Goal: Task Accomplishment & Management: Manage account settings

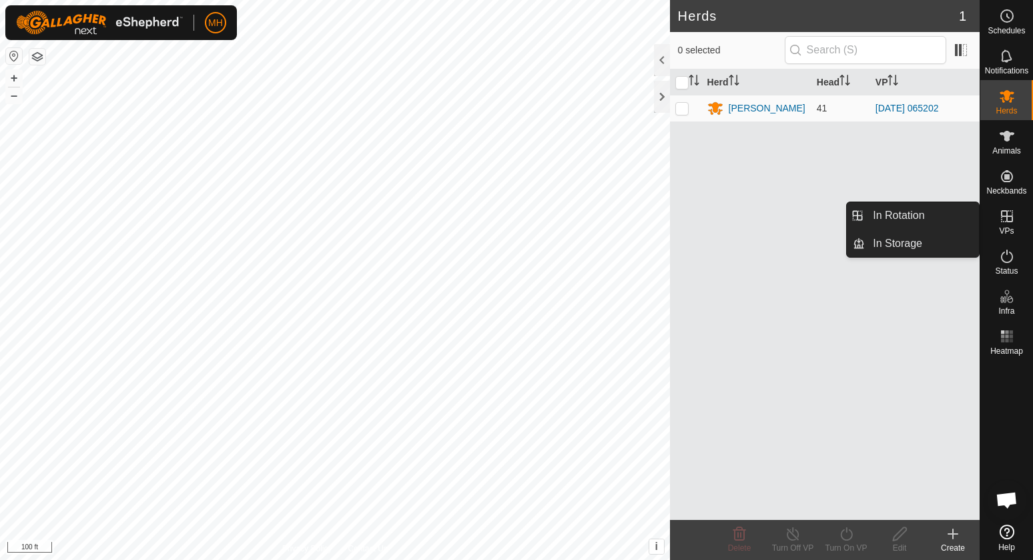
click at [1009, 225] on es-virtualpaddocks-svg-icon at bounding box center [1007, 216] width 24 height 21
click at [956, 216] on link "In Rotation" at bounding box center [922, 215] width 114 height 27
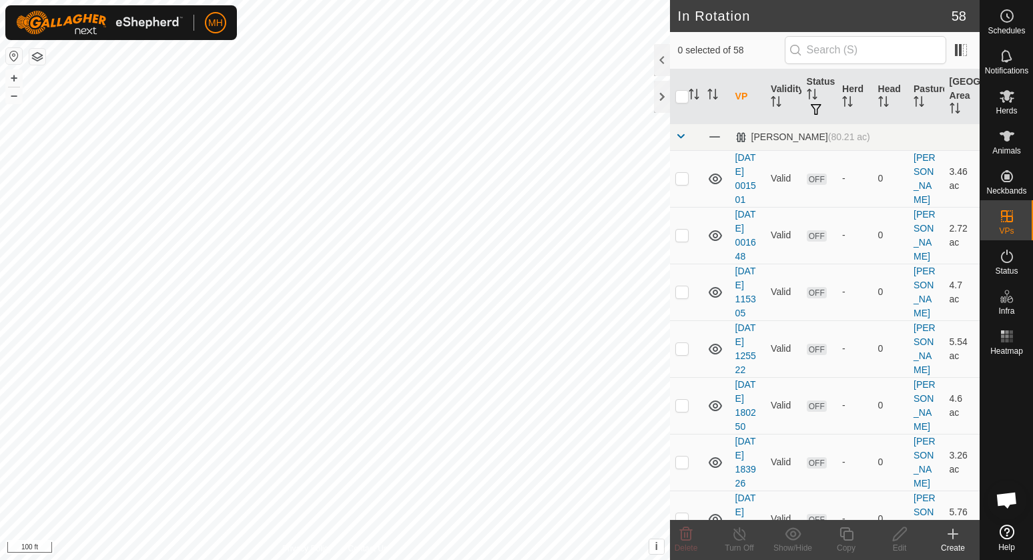
click at [942, 529] on create-svg-icon at bounding box center [952, 534] width 53 height 16
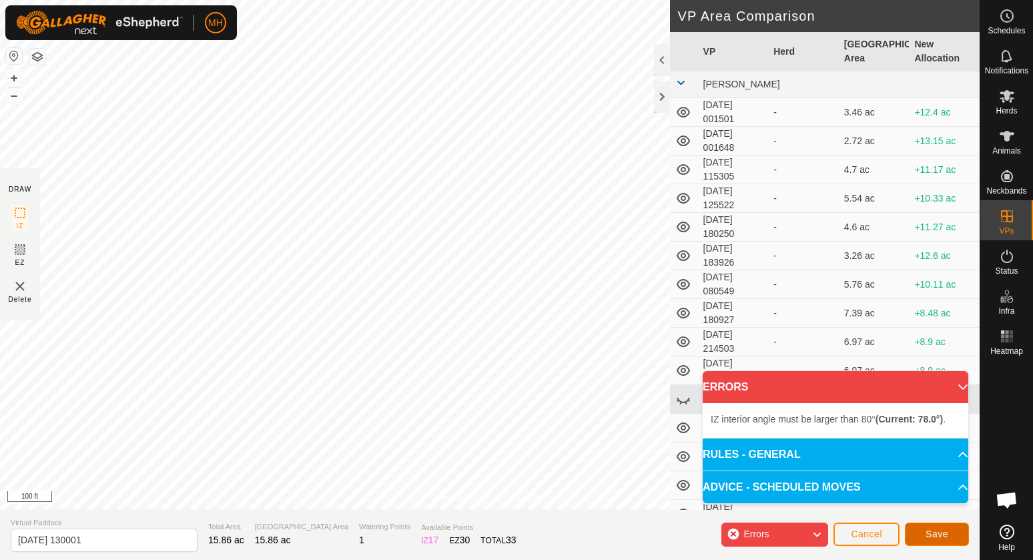
click at [928, 531] on span "Save" at bounding box center [937, 534] width 23 height 11
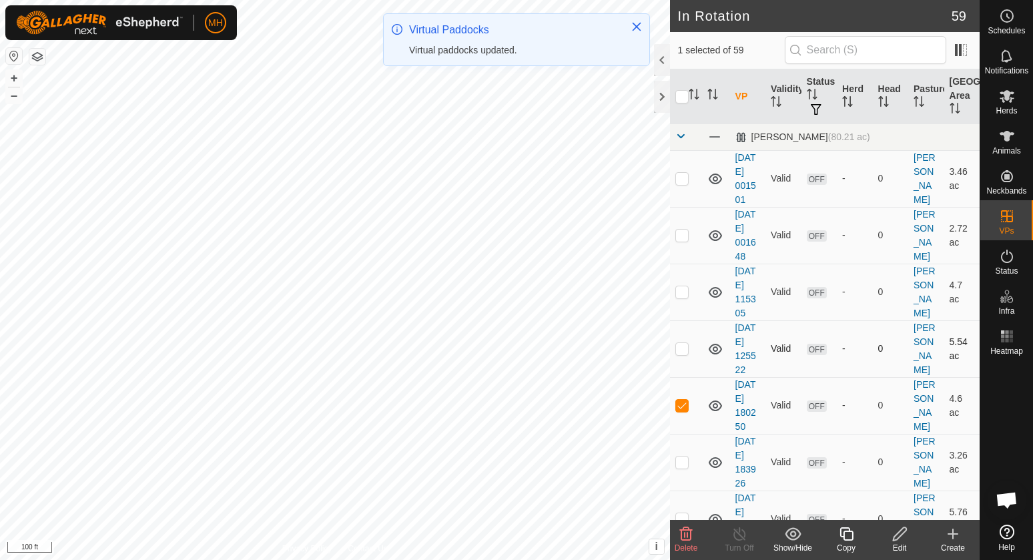
click at [679, 354] on p-checkbox at bounding box center [681, 348] width 13 height 11
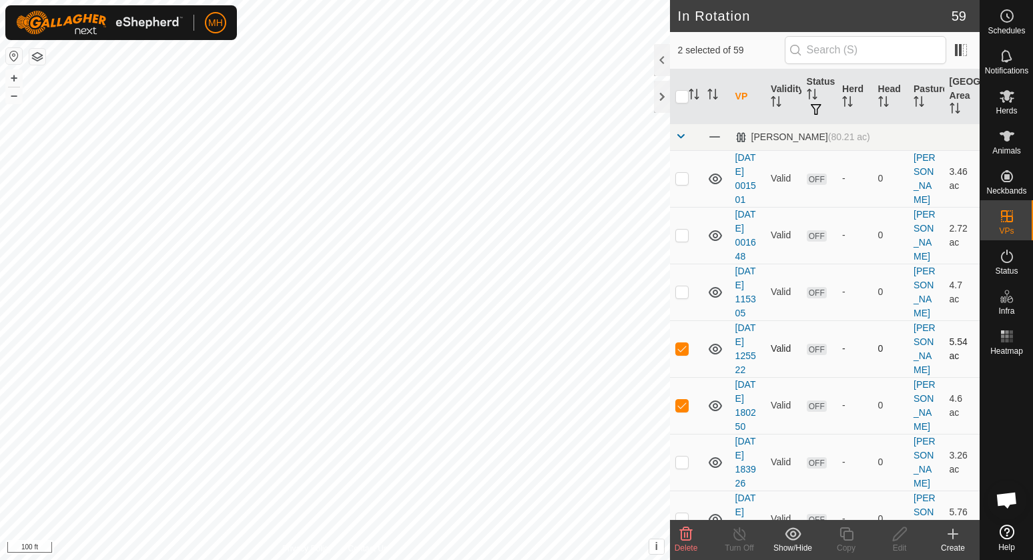
click at [681, 354] on p-checkbox at bounding box center [681, 348] width 13 height 11
checkbox input "false"
click at [683, 410] on p-checkbox at bounding box center [681, 405] width 13 height 11
checkbox input "false"
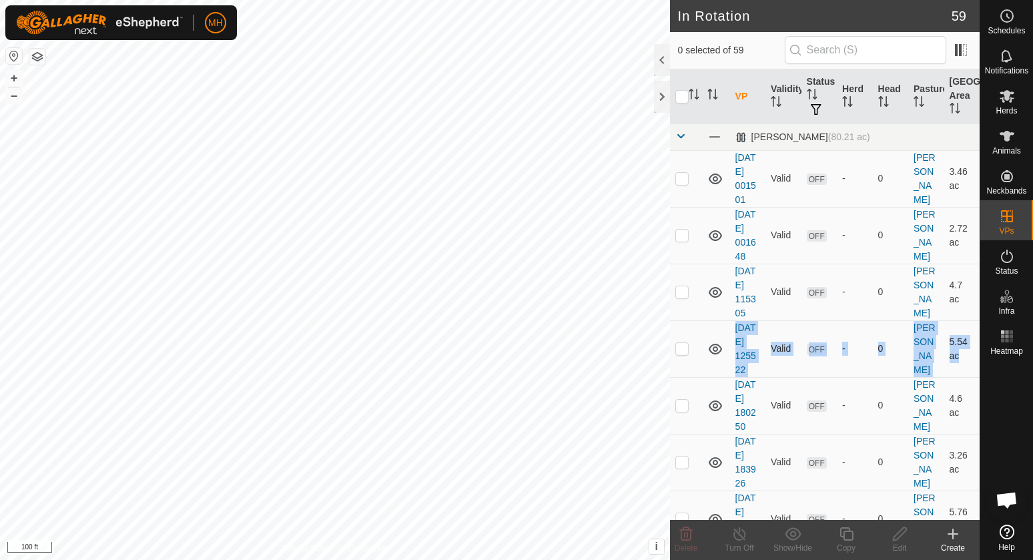
drag, startPoint x: 702, startPoint y: 485, endPoint x: 693, endPoint y: 369, distance: 116.5
drag, startPoint x: 693, startPoint y: 369, endPoint x: 804, endPoint y: 428, distance: 124.8
click at [804, 377] on td "OFF" at bounding box center [819, 348] width 35 height 57
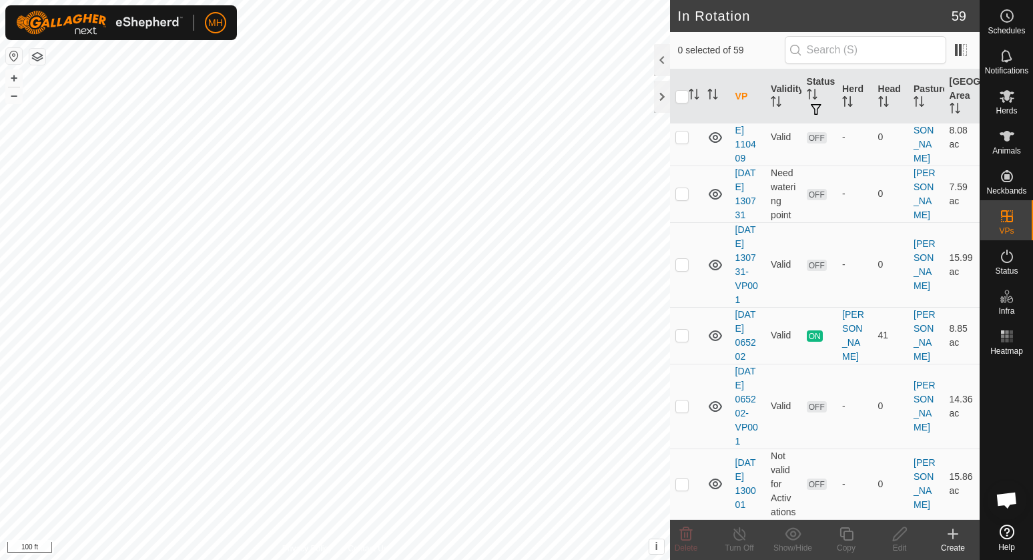
scroll to position [4028, 0]
click at [685, 483] on p-checkbox at bounding box center [681, 484] width 13 height 11
checkbox input "true"
click at [1002, 103] on icon at bounding box center [1007, 96] width 16 height 16
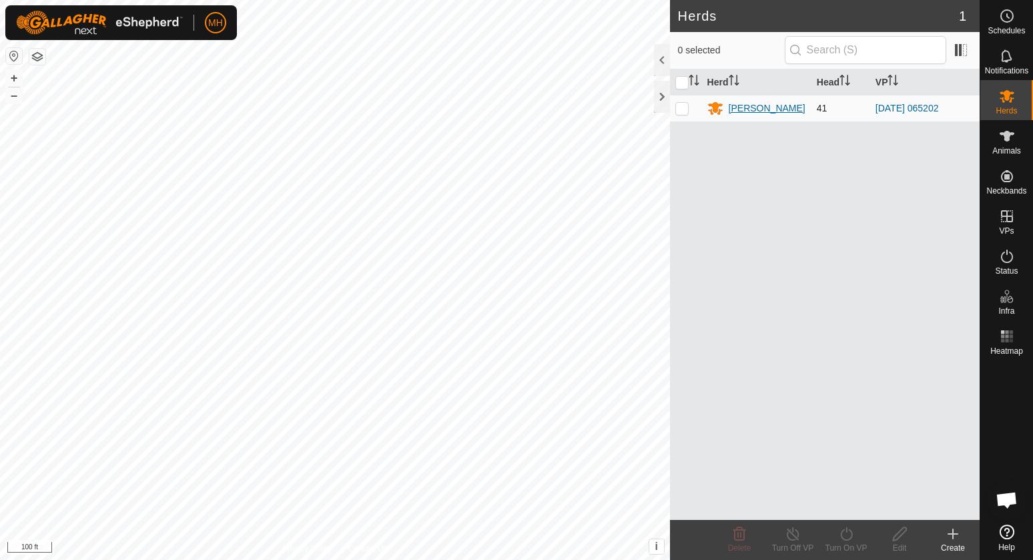
click at [731, 107] on div "[PERSON_NAME]" at bounding box center [767, 108] width 77 height 14
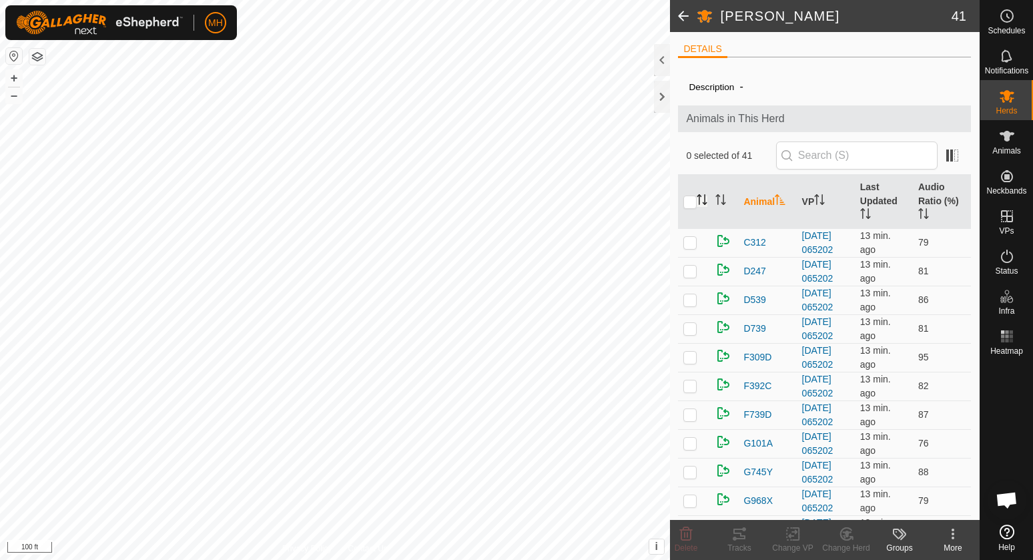
click at [697, 200] on input "checkbox" at bounding box center [689, 202] width 13 height 13
checkbox input "true"
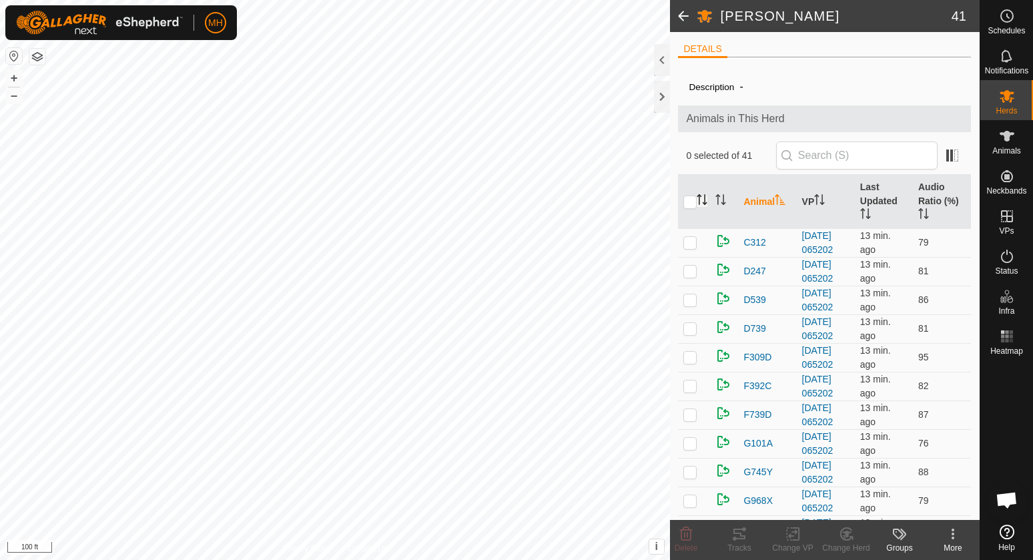
checkbox input "true"
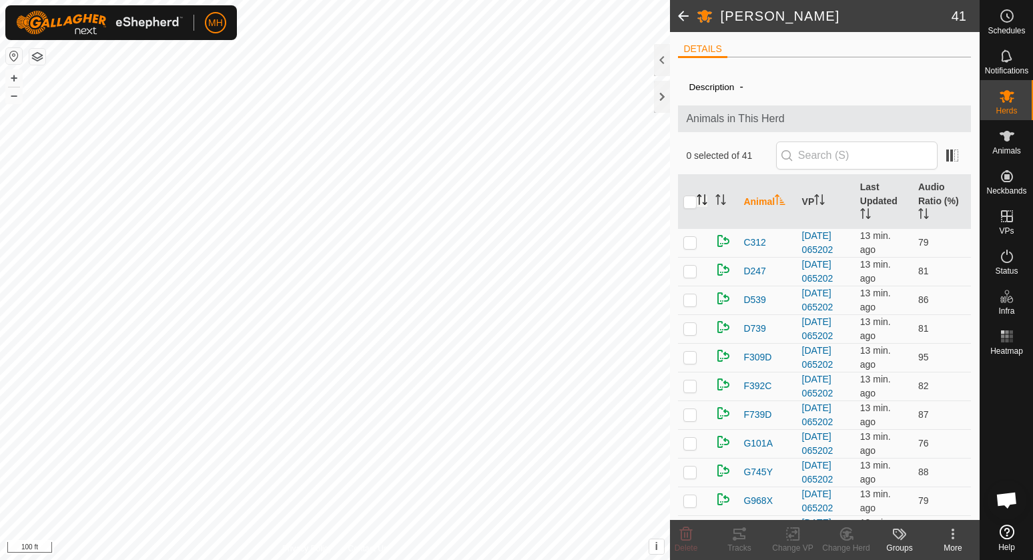
checkbox input "true"
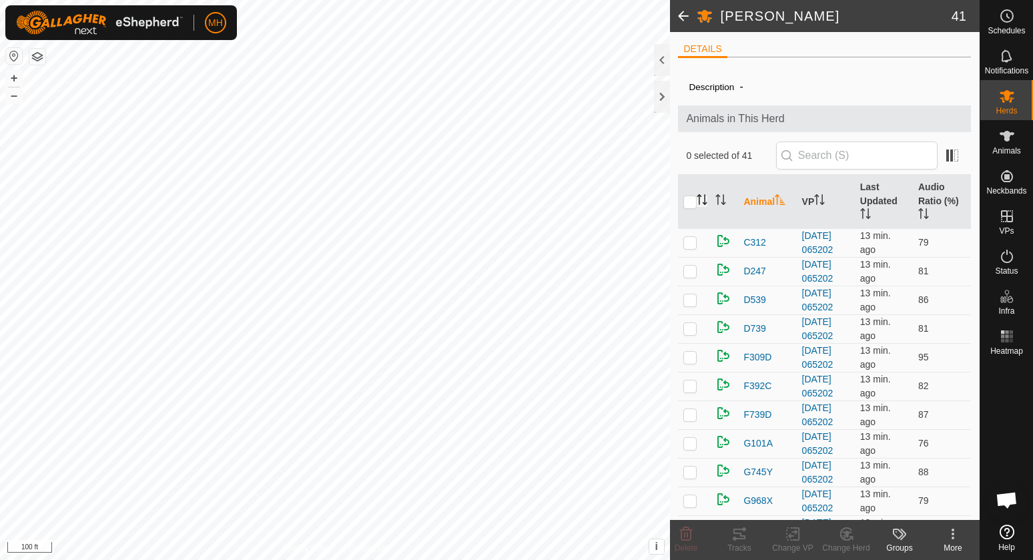
checkbox input "true"
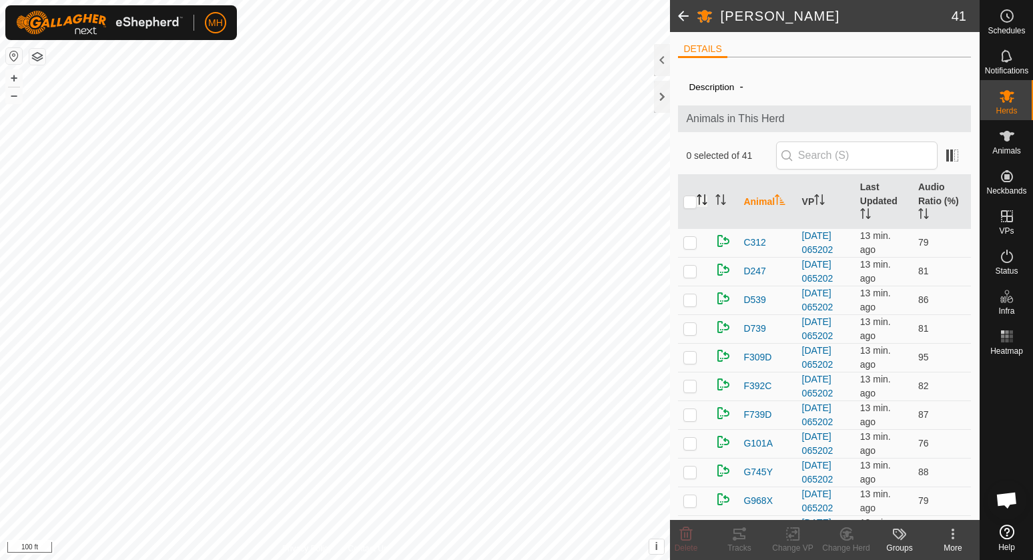
checkbox input "true"
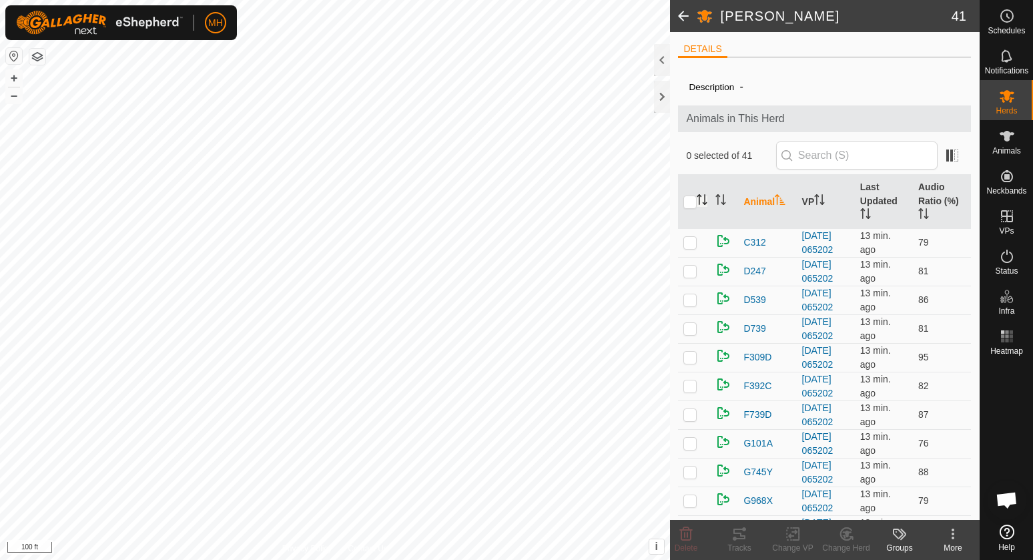
checkbox input "true"
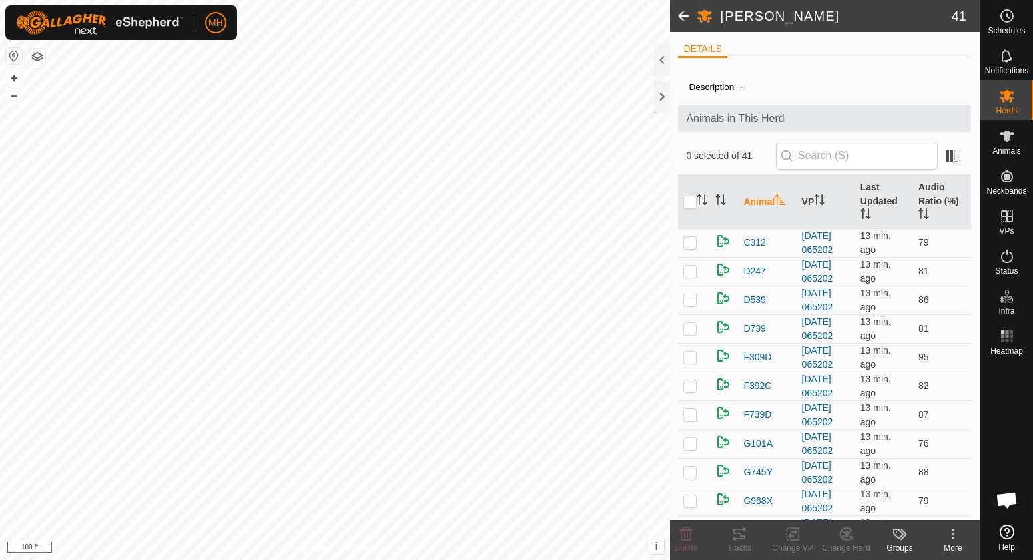
checkbox input "true"
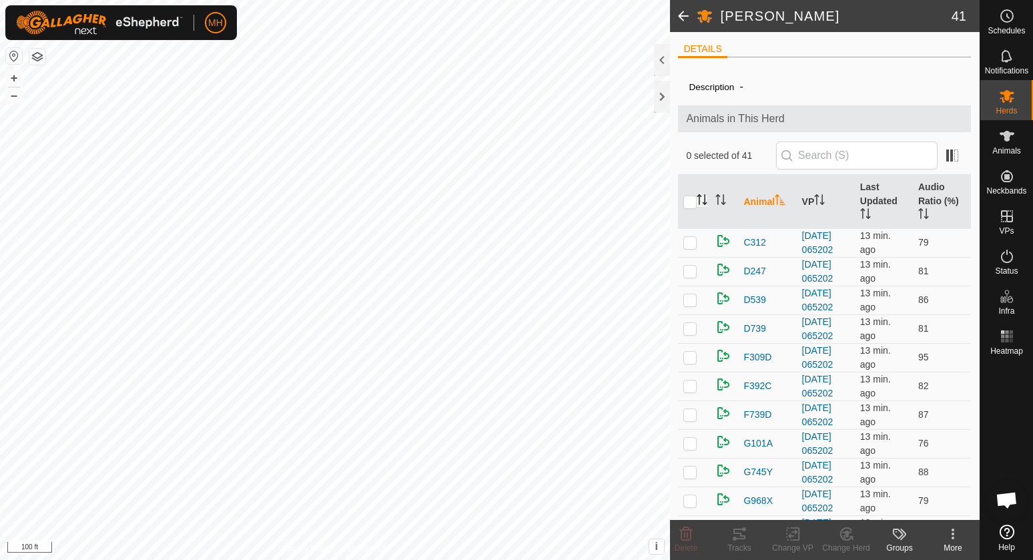
checkbox input "true"
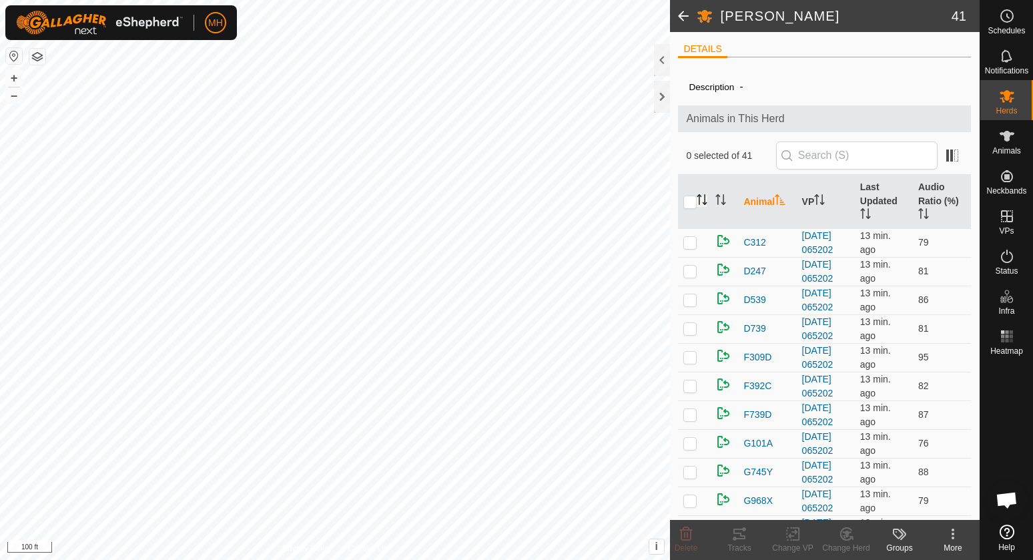
checkbox input "true"
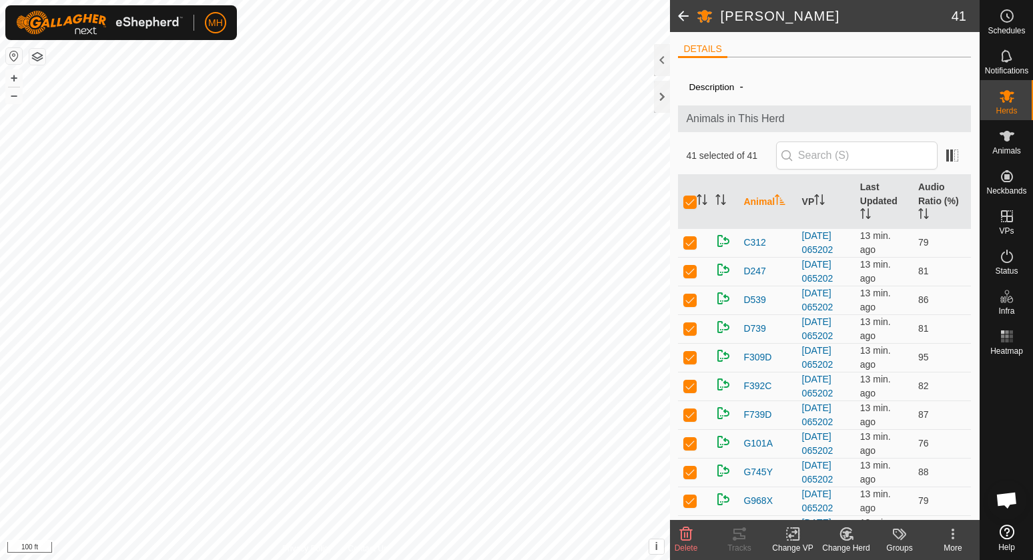
click at [798, 533] on icon at bounding box center [796, 534] width 6 height 12
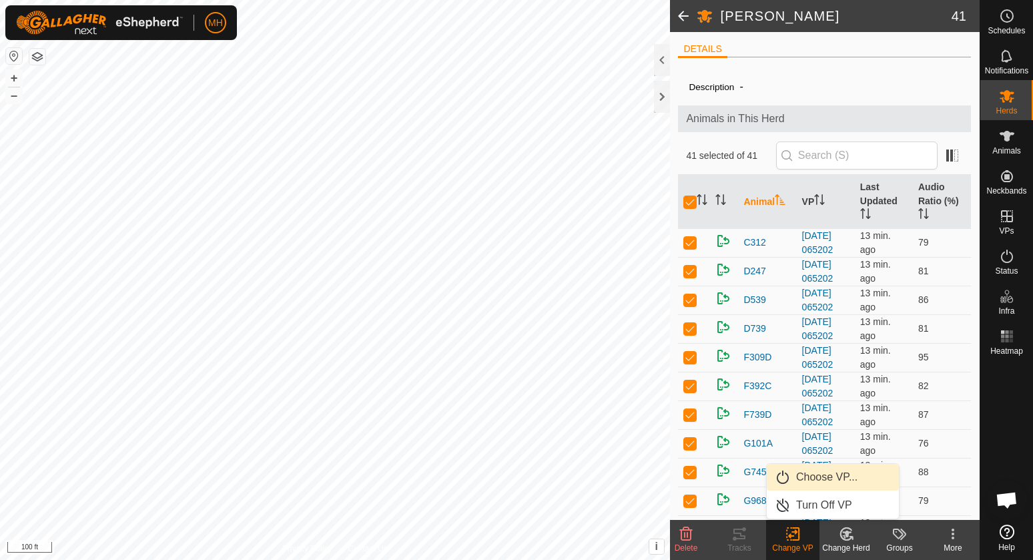
click at [828, 478] on link "Choose VP..." at bounding box center [833, 477] width 132 height 27
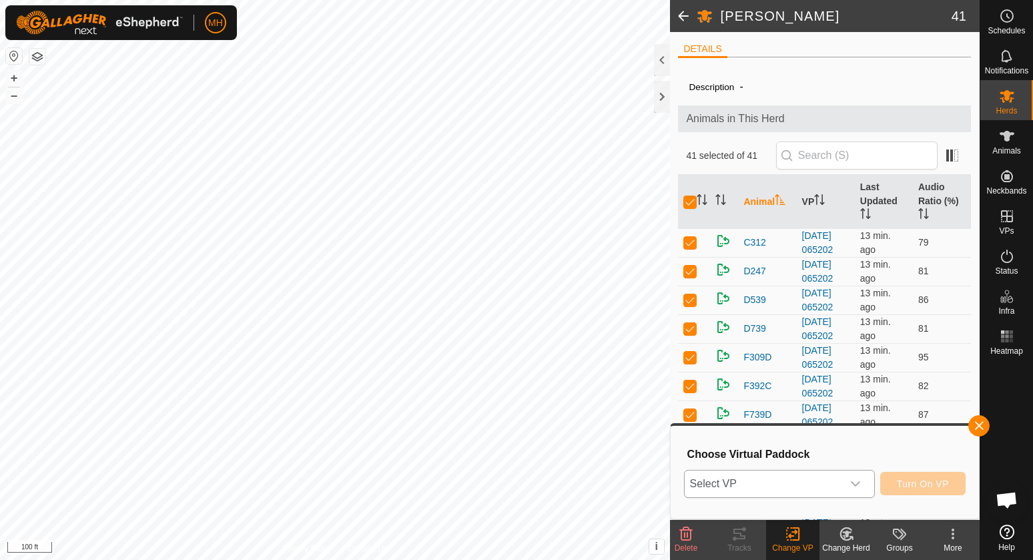
click at [812, 481] on span "Select VP" at bounding box center [764, 484] width 158 height 27
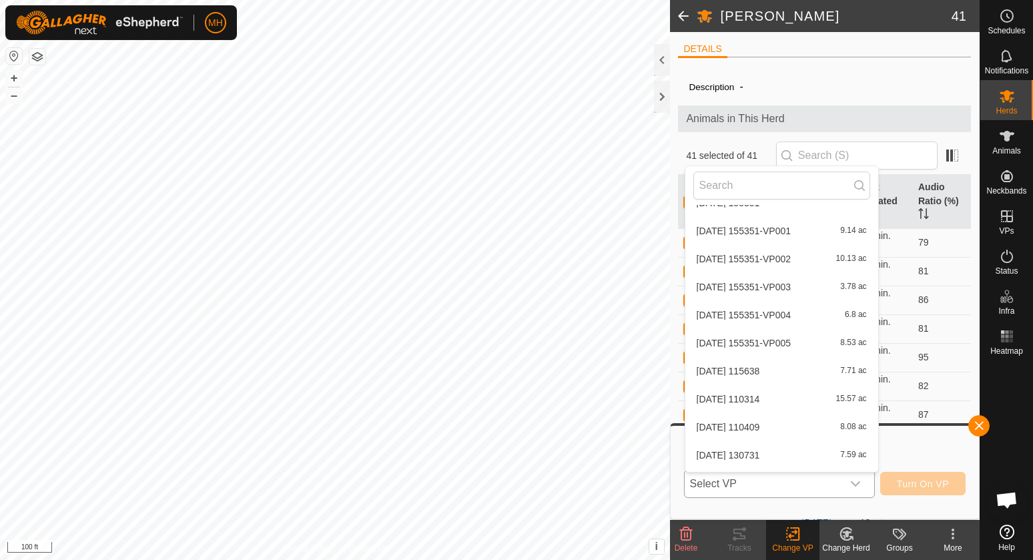
scroll to position [1416, 0]
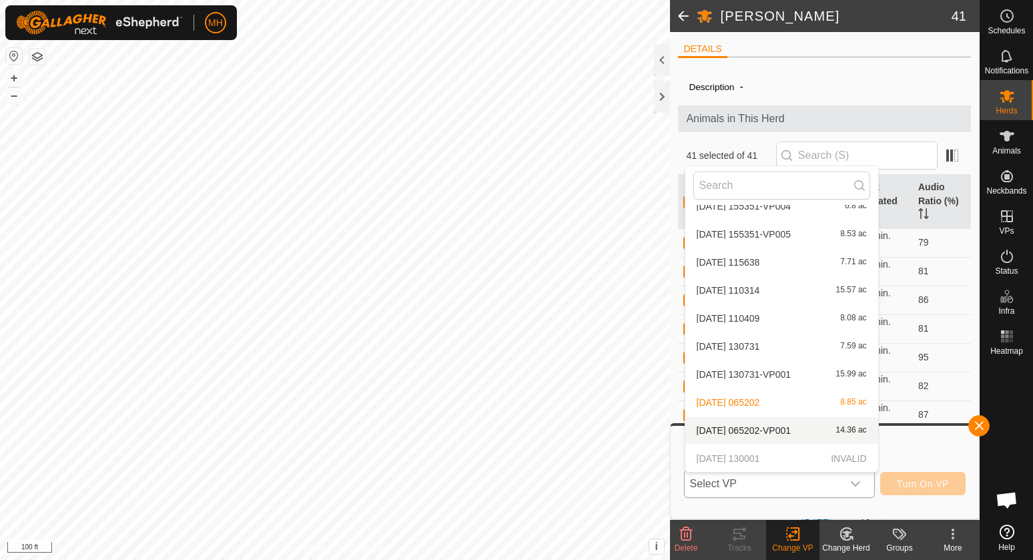
click at [788, 495] on span "Select VP" at bounding box center [764, 484] width 158 height 27
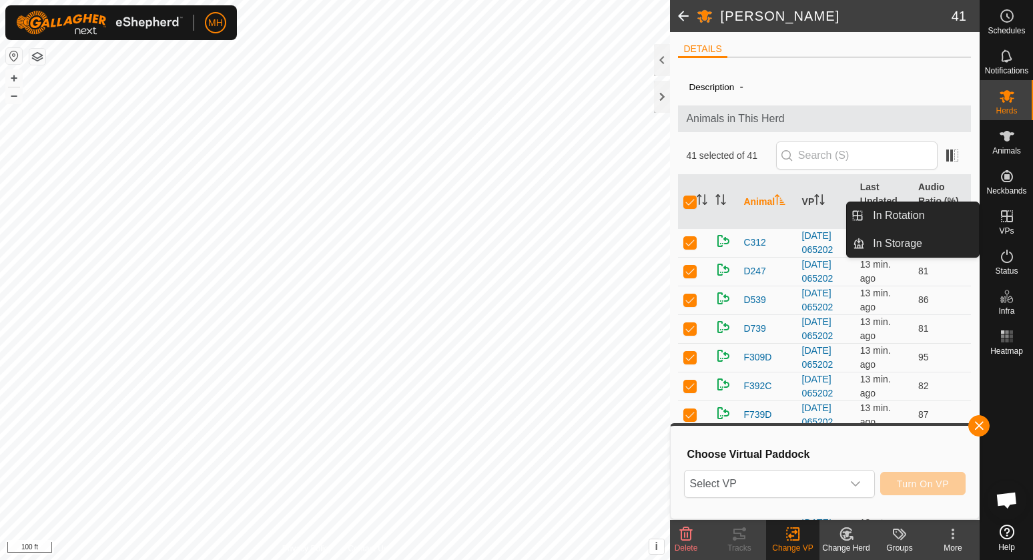
click at [1008, 225] on es-virtualpaddocks-svg-icon at bounding box center [1007, 216] width 24 height 21
click at [1008, 227] on span "VPs" at bounding box center [1006, 231] width 15 height 8
click at [925, 211] on link "In Rotation" at bounding box center [922, 215] width 114 height 27
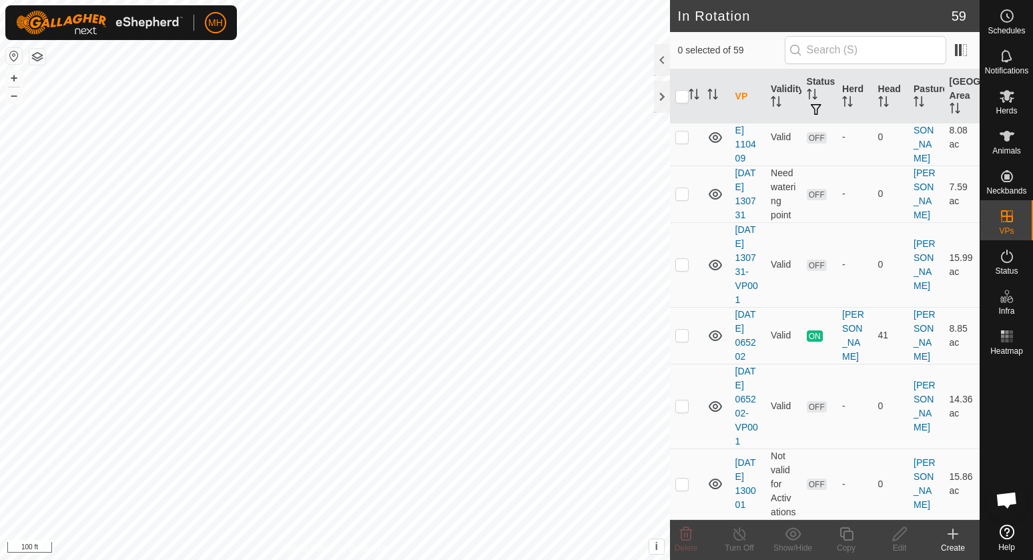
scroll to position [4028, 0]
click at [683, 480] on p-checkbox at bounding box center [681, 484] width 13 height 11
checkbox input "true"
click at [898, 535] on icon at bounding box center [900, 534] width 17 height 16
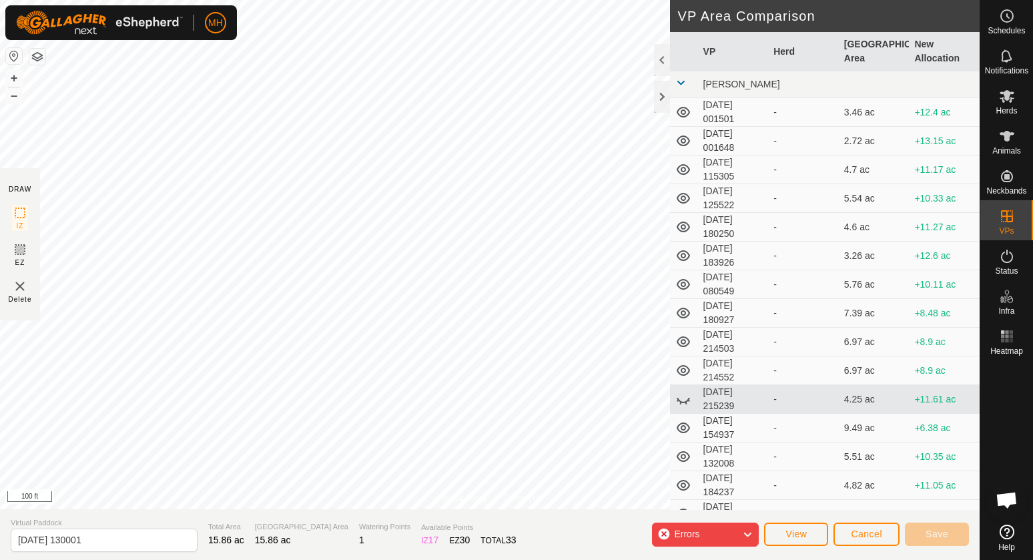
click at [735, 531] on div "Errors" at bounding box center [705, 535] width 107 height 24
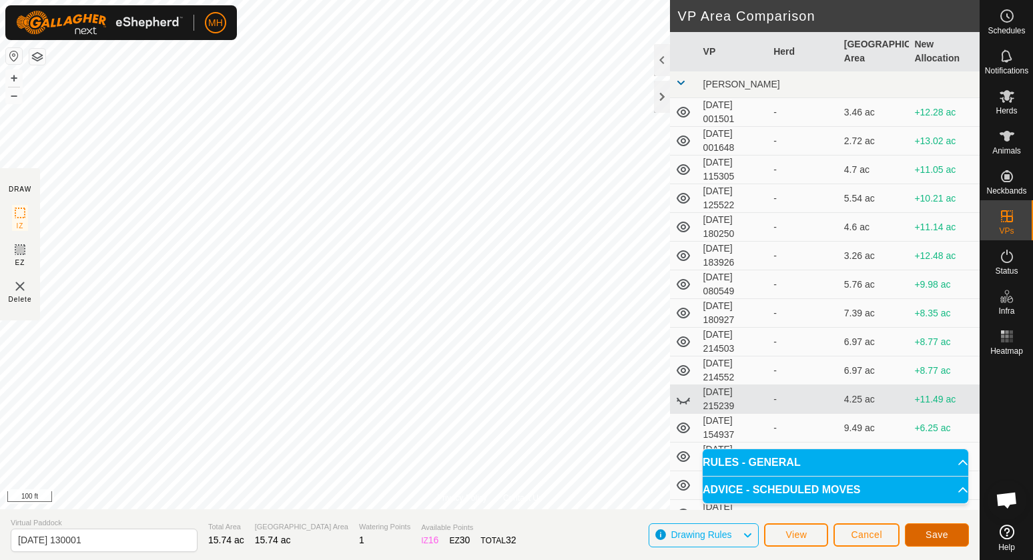
click at [950, 531] on button "Save" at bounding box center [937, 534] width 64 height 23
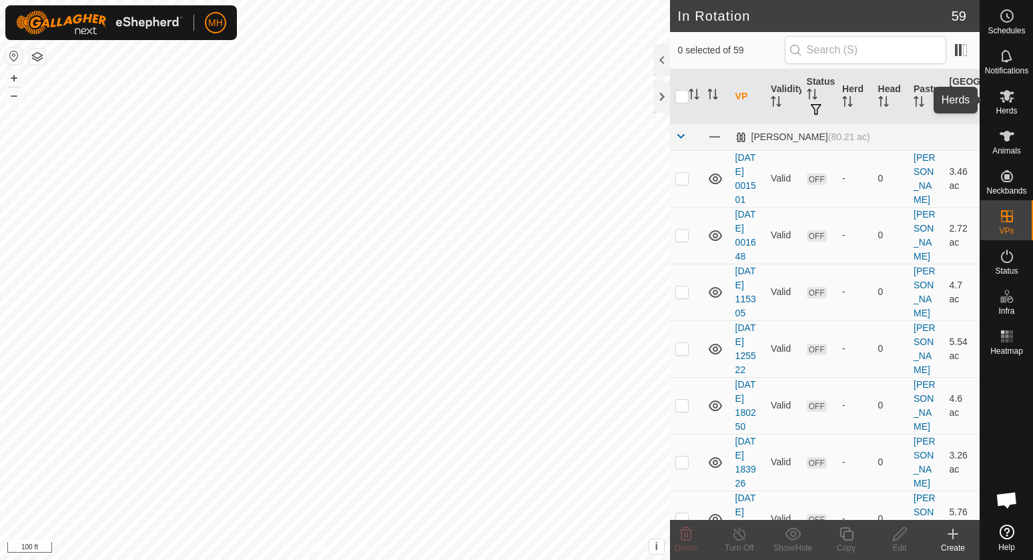
click at [1009, 93] on icon at bounding box center [1007, 96] width 15 height 13
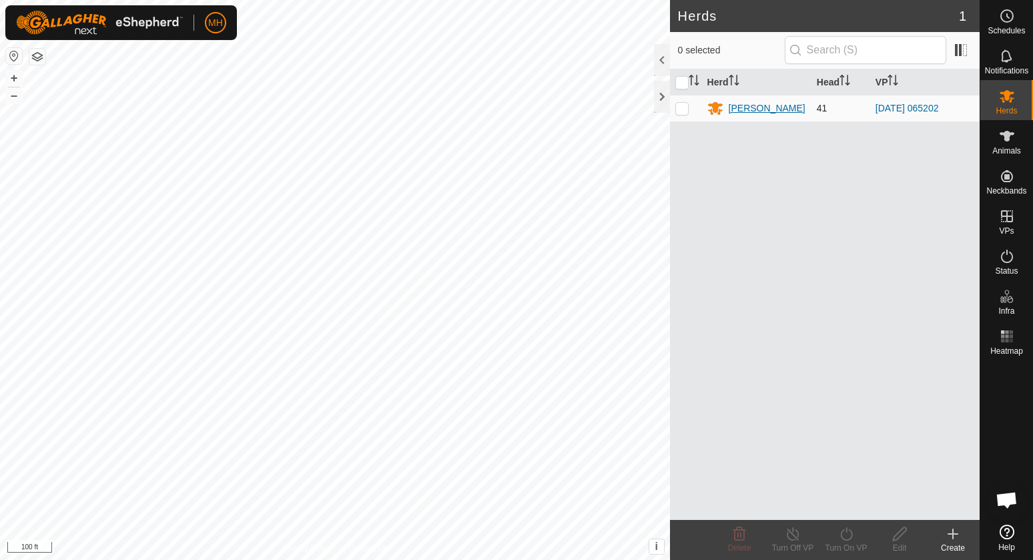
click at [725, 105] on div "[PERSON_NAME]" at bounding box center [756, 108] width 99 height 16
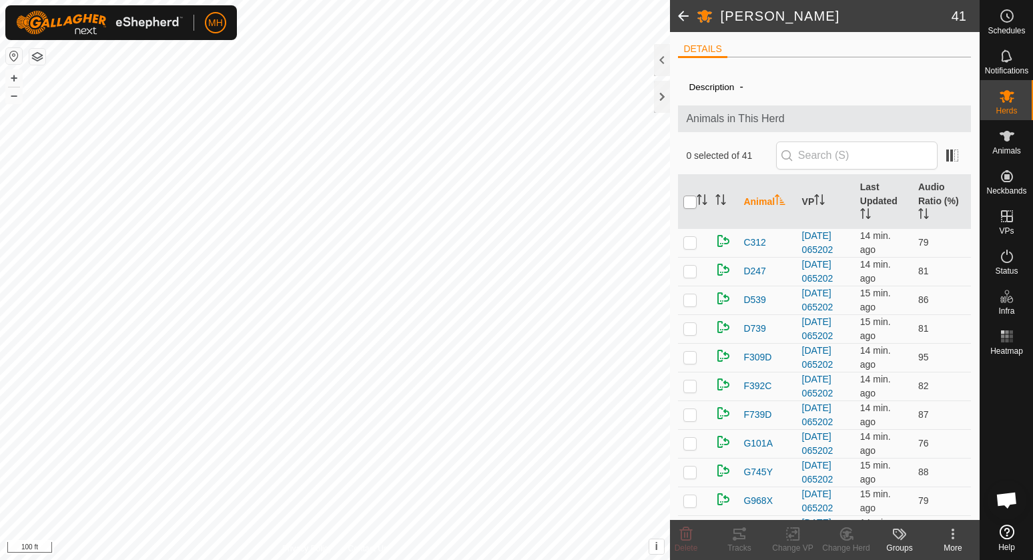
click at [689, 198] on input "checkbox" at bounding box center [689, 202] width 13 height 13
checkbox input "true"
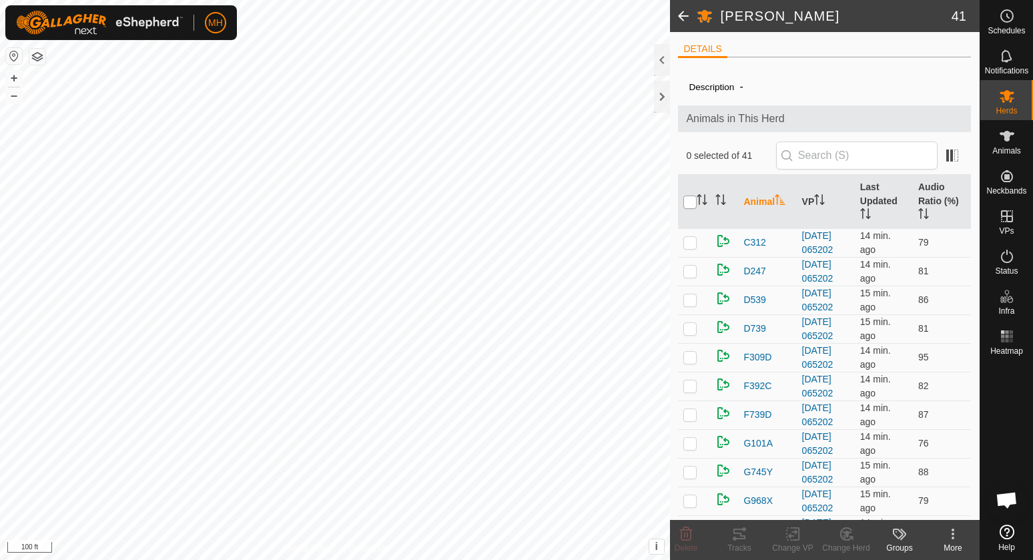
checkbox input "true"
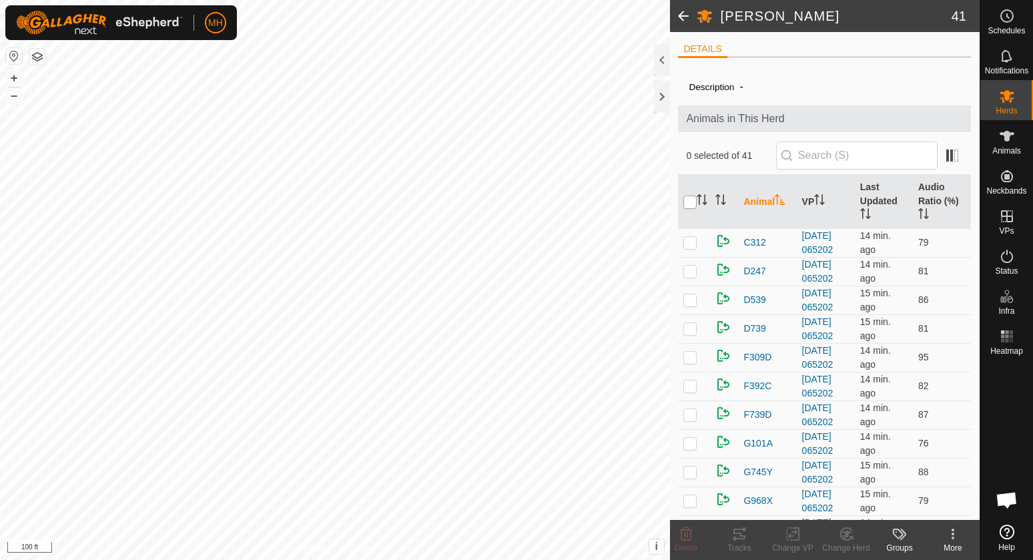
checkbox input "true"
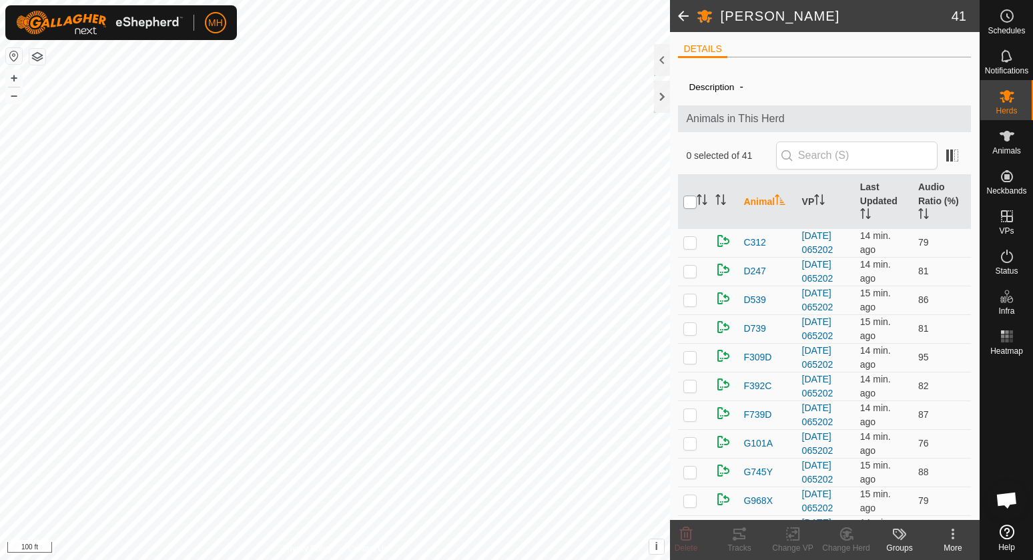
checkbox input "true"
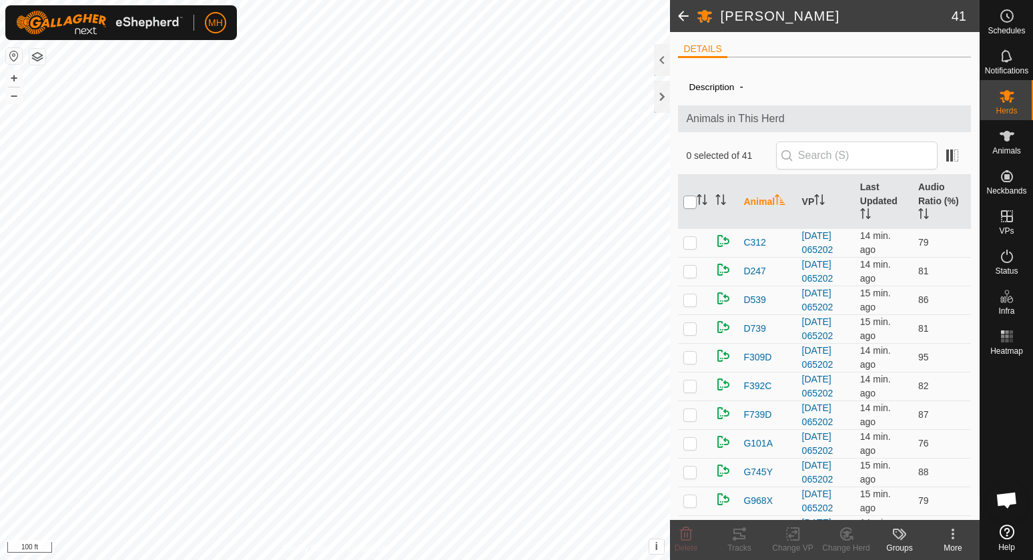
checkbox input "true"
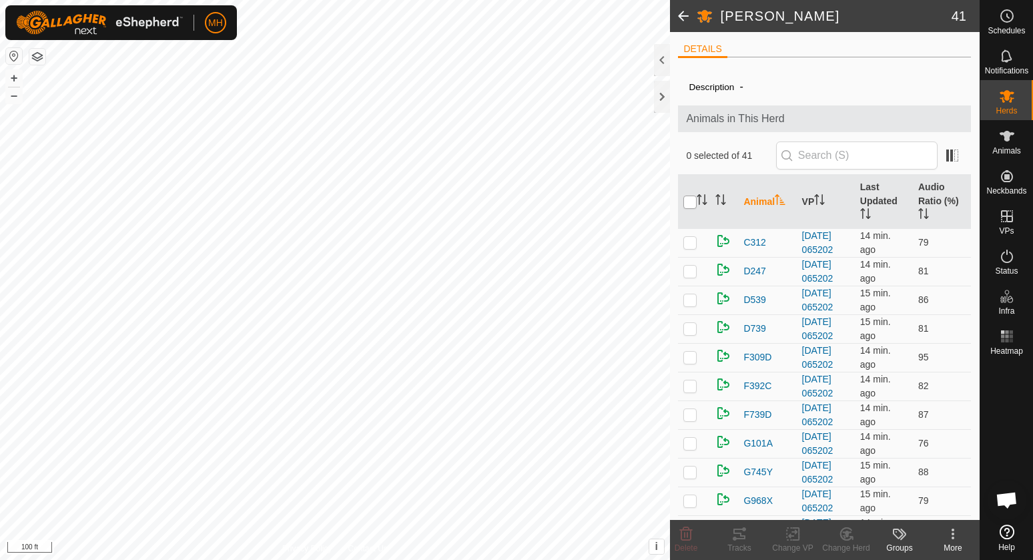
checkbox input "true"
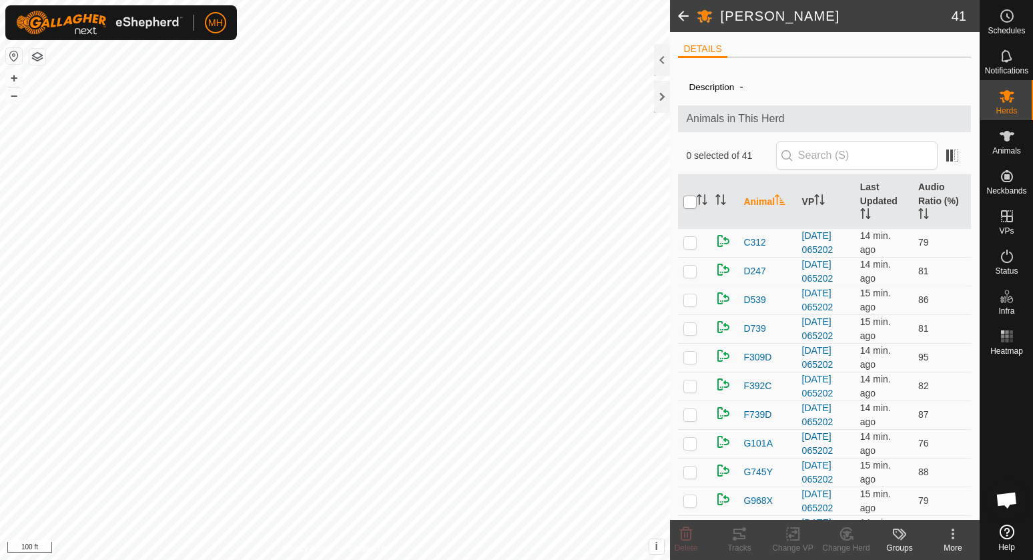
checkbox input "true"
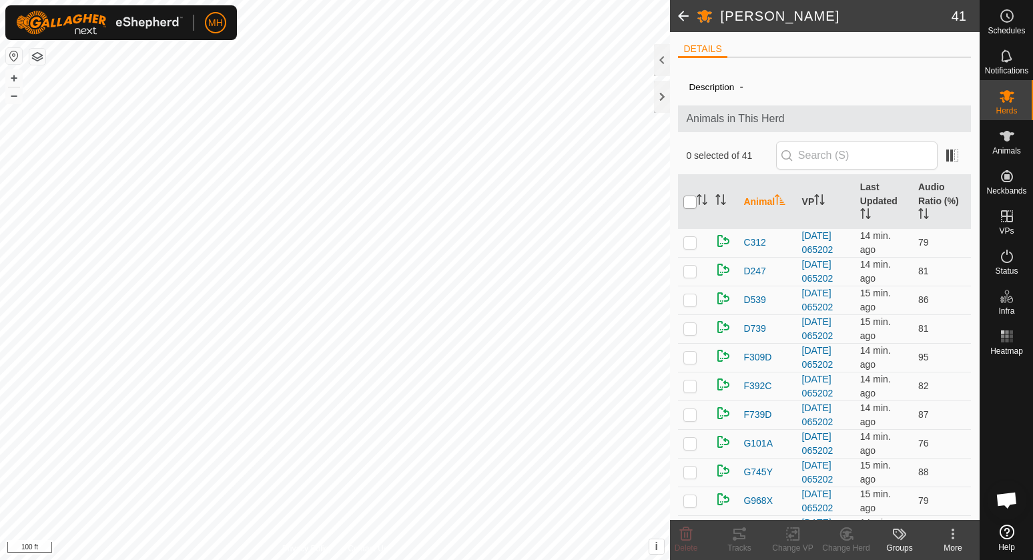
checkbox input "true"
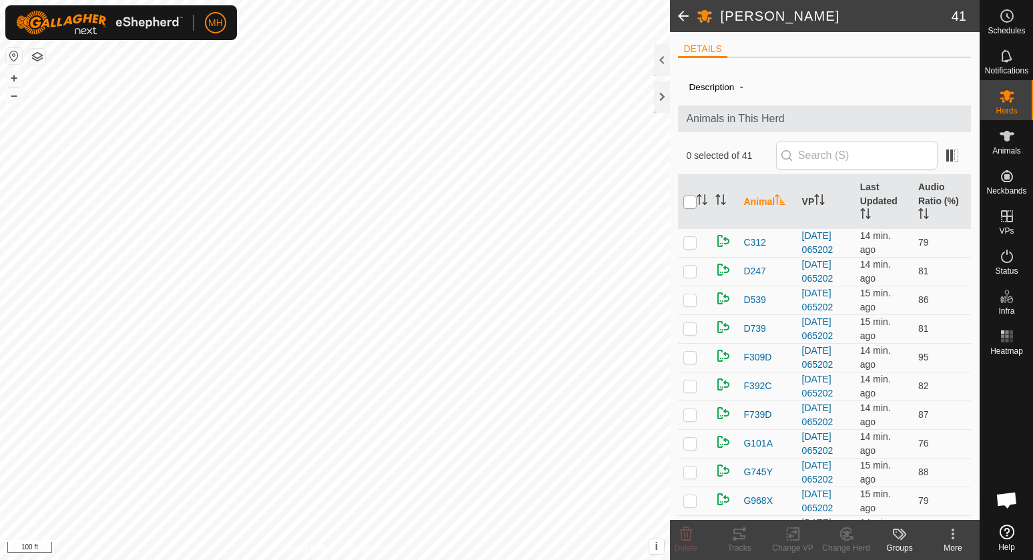
checkbox input "true"
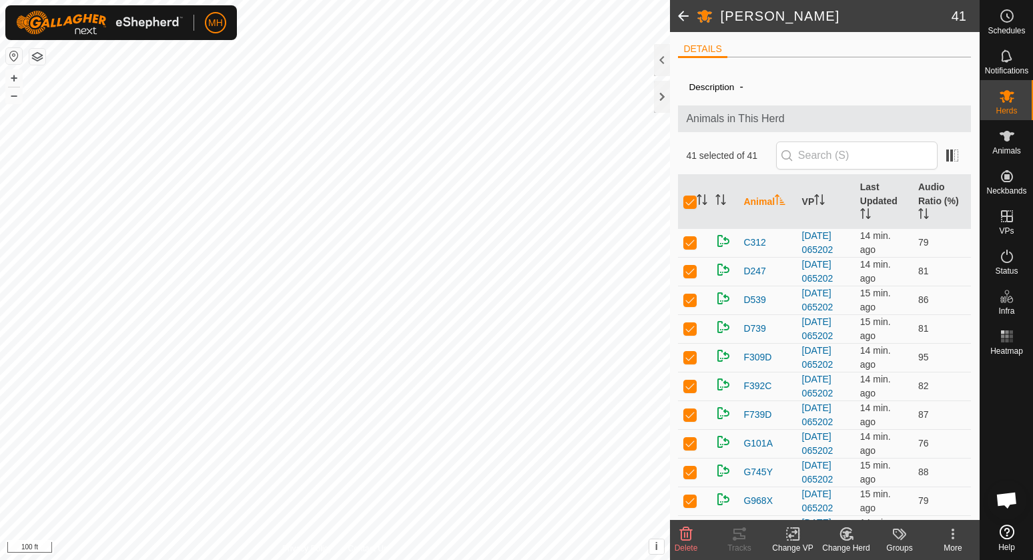
click at [801, 539] on icon at bounding box center [793, 534] width 17 height 16
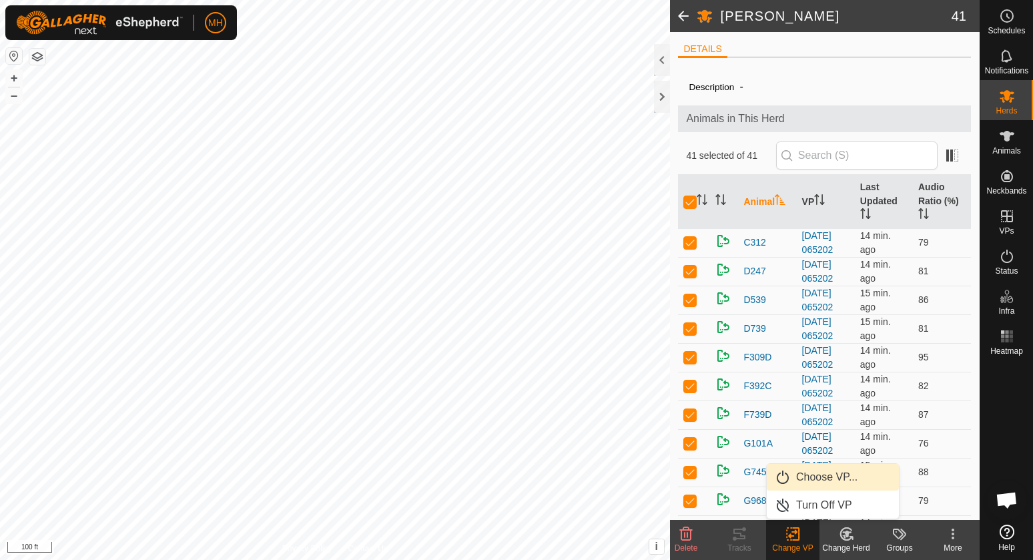
click at [808, 465] on link "Choose VP..." at bounding box center [833, 477] width 132 height 27
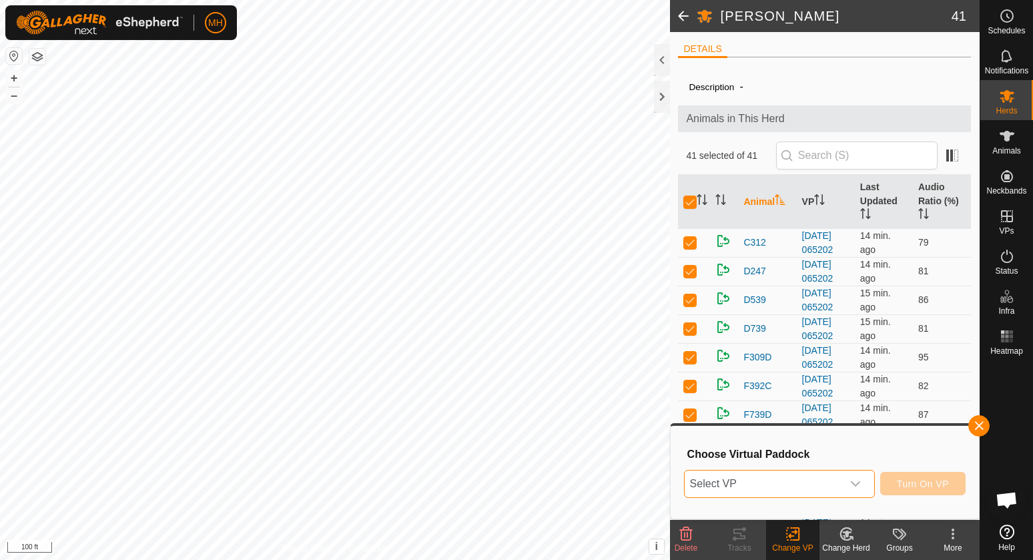
click at [801, 487] on span "Select VP" at bounding box center [764, 484] width 158 height 27
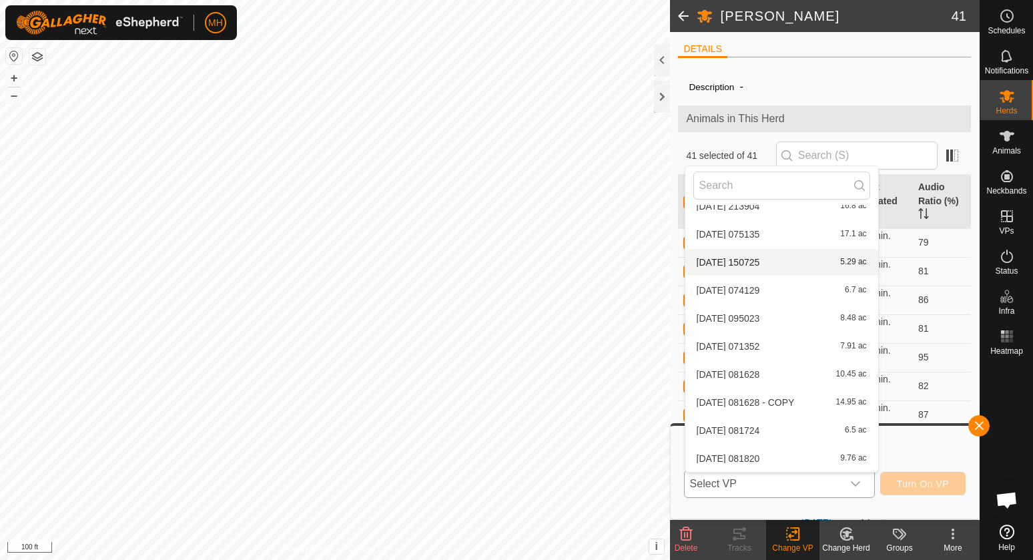
scroll to position [1416, 0]
click at [791, 457] on li "[DATE] 130001 15.74 ac" at bounding box center [781, 458] width 193 height 27
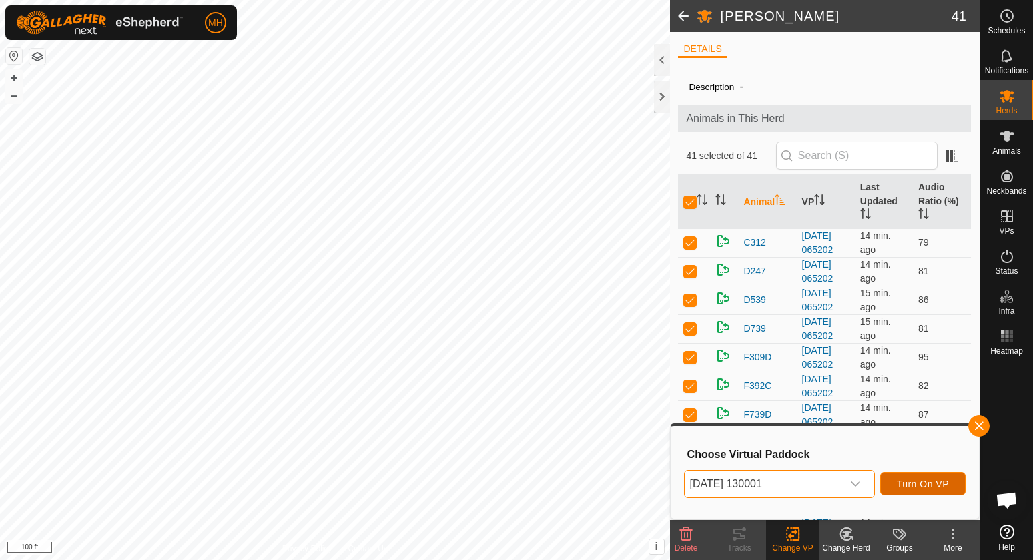
click at [913, 479] on span "Turn On VP" at bounding box center [923, 484] width 52 height 11
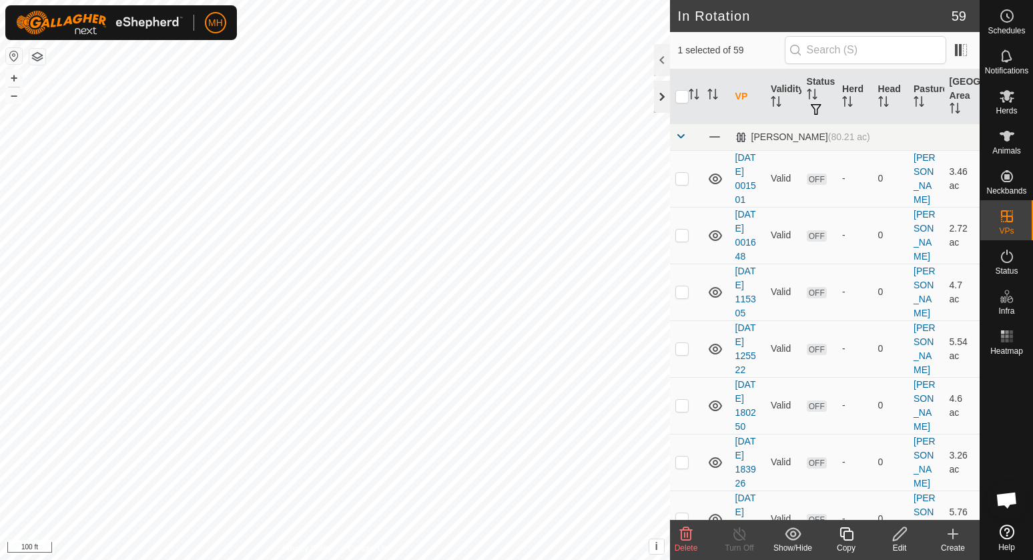
click at [656, 105] on div at bounding box center [662, 97] width 16 height 32
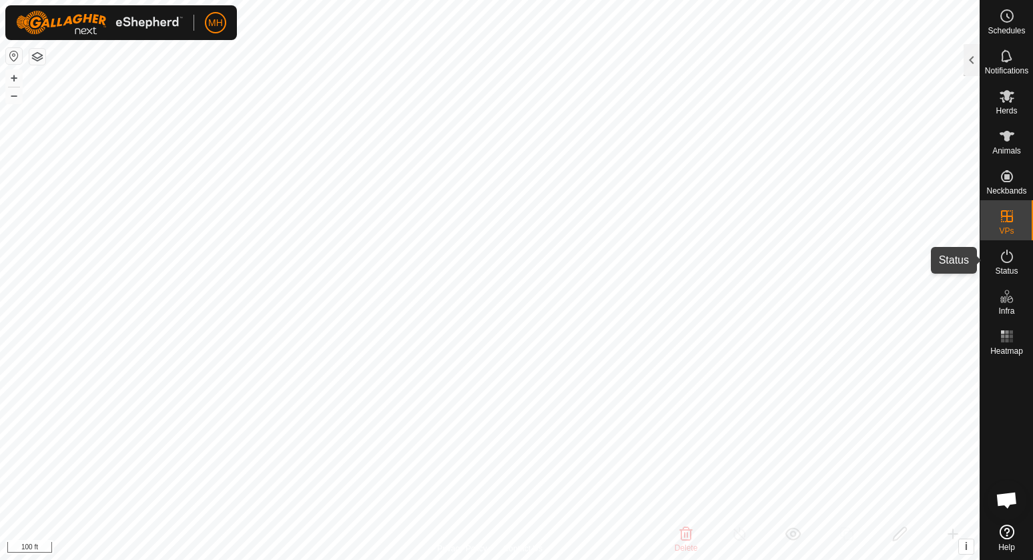
click at [1004, 243] on div "Status" at bounding box center [1006, 260] width 53 height 40
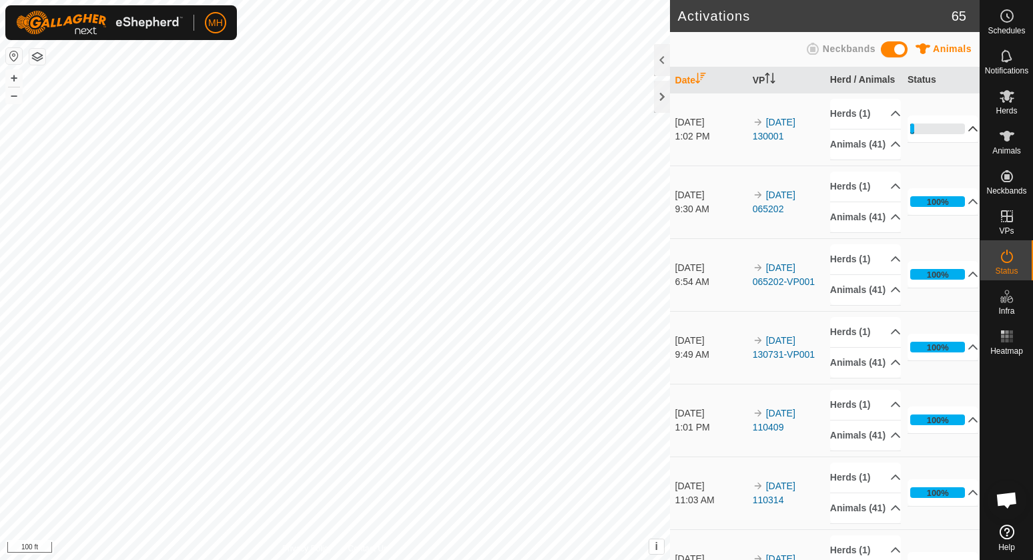
click at [946, 141] on p-accordion-header "7%" at bounding box center [943, 128] width 71 height 27
click at [915, 137] on p-accordion-header "7%" at bounding box center [943, 128] width 71 height 27
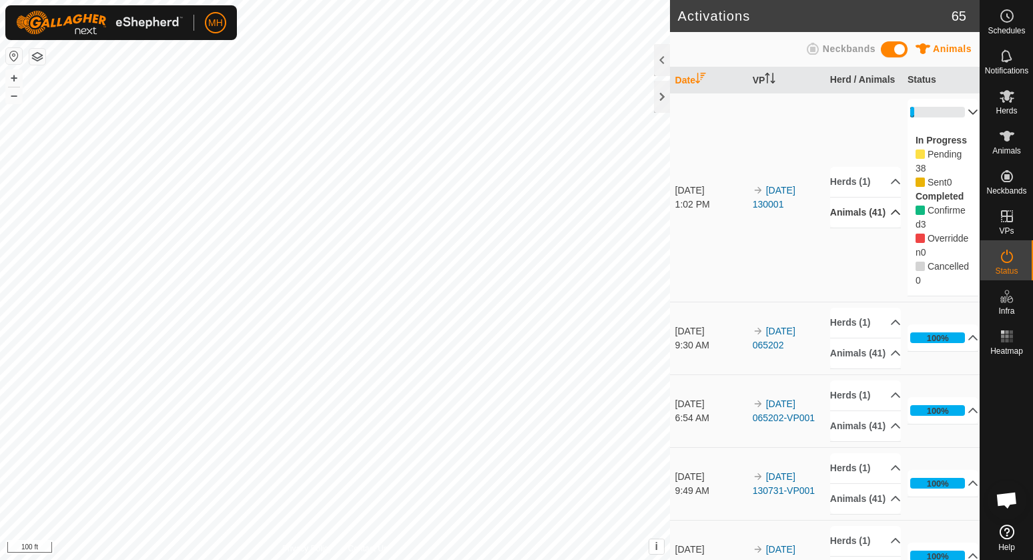
click at [867, 198] on p-accordion-header "Animals (41)" at bounding box center [865, 213] width 71 height 30
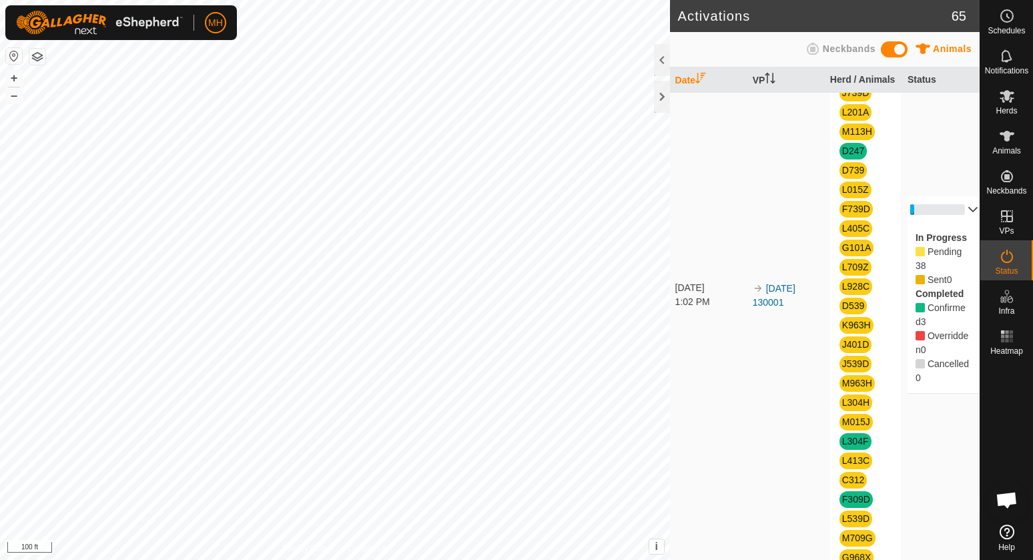
scroll to position [257, 0]
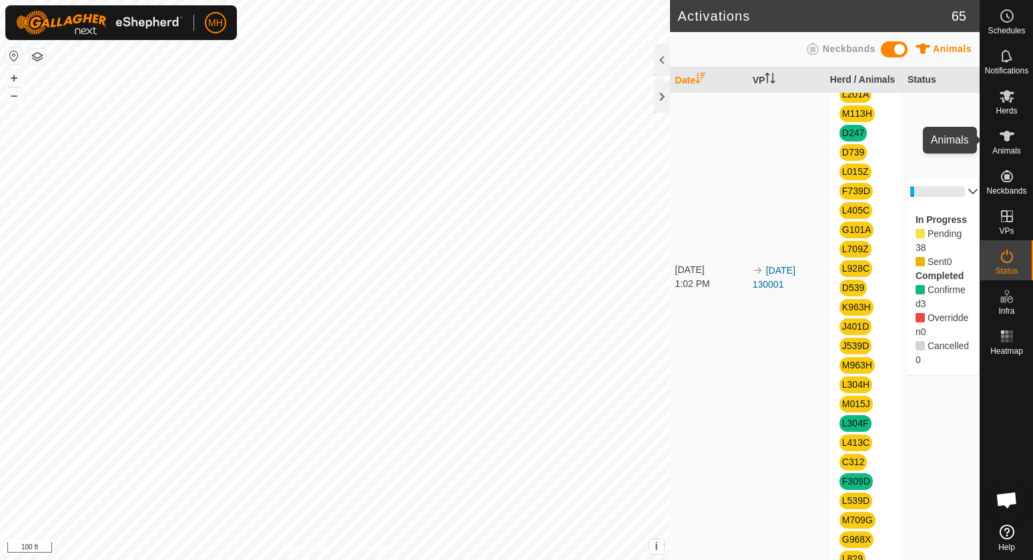
click at [1018, 131] on es-animals-svg-icon at bounding box center [1007, 135] width 24 height 21
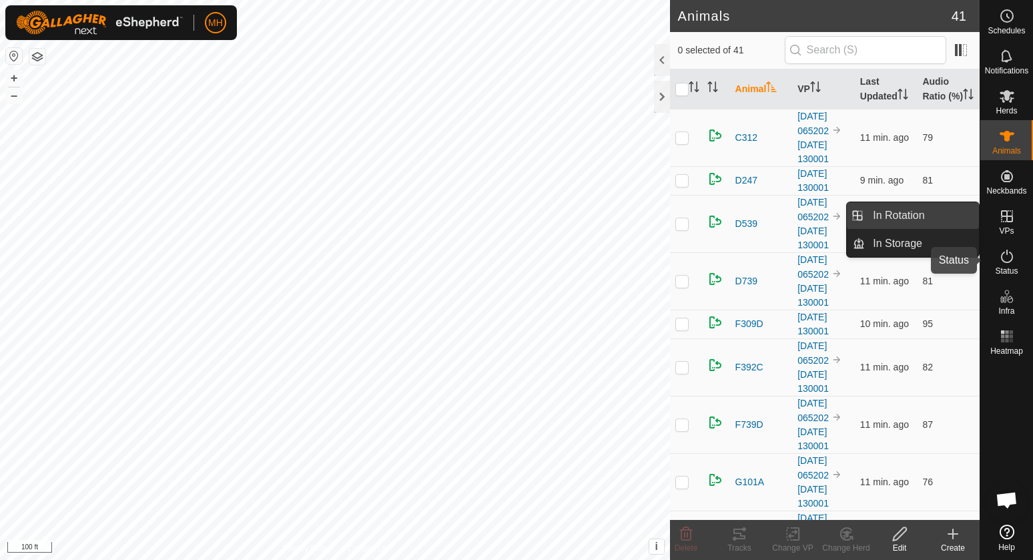
drag, startPoint x: 998, startPoint y: 258, endPoint x: 888, endPoint y: 222, distance: 116.5
click at [999, 258] on icon at bounding box center [1007, 256] width 16 height 16
